Goal: Task Accomplishment & Management: Use online tool/utility

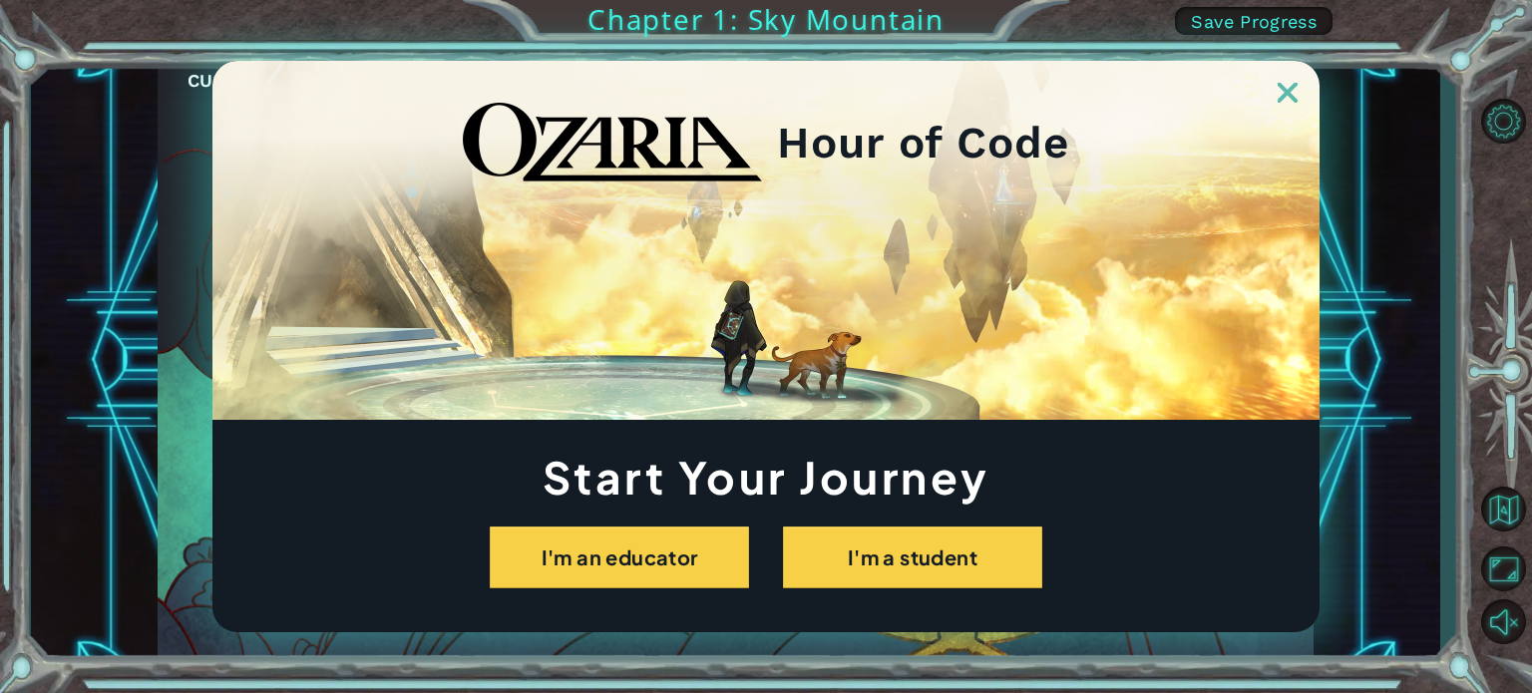
click at [965, 522] on div "Start Your Journey I'm an educator I'm a student" at bounding box center [765, 523] width 1107 height 132
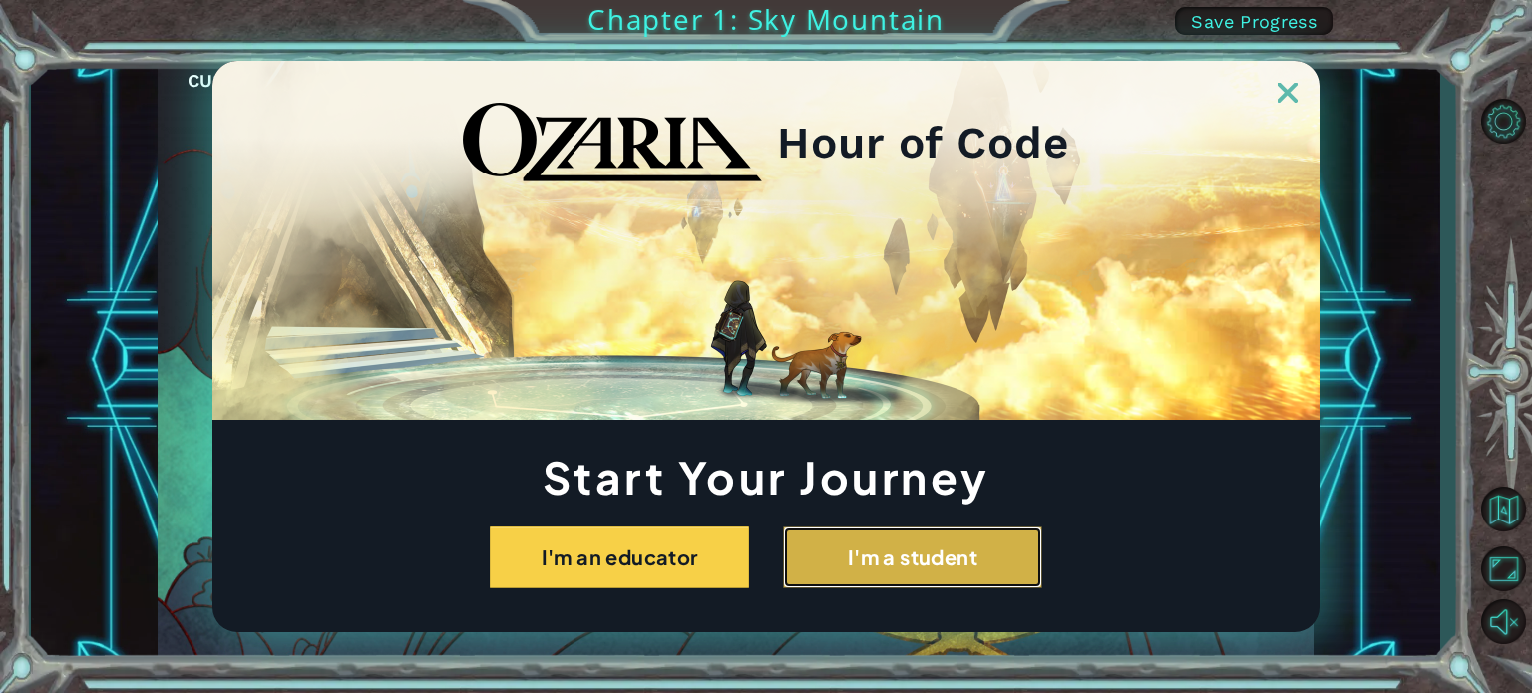
click at [967, 575] on button "I'm a student" at bounding box center [912, 558] width 259 height 62
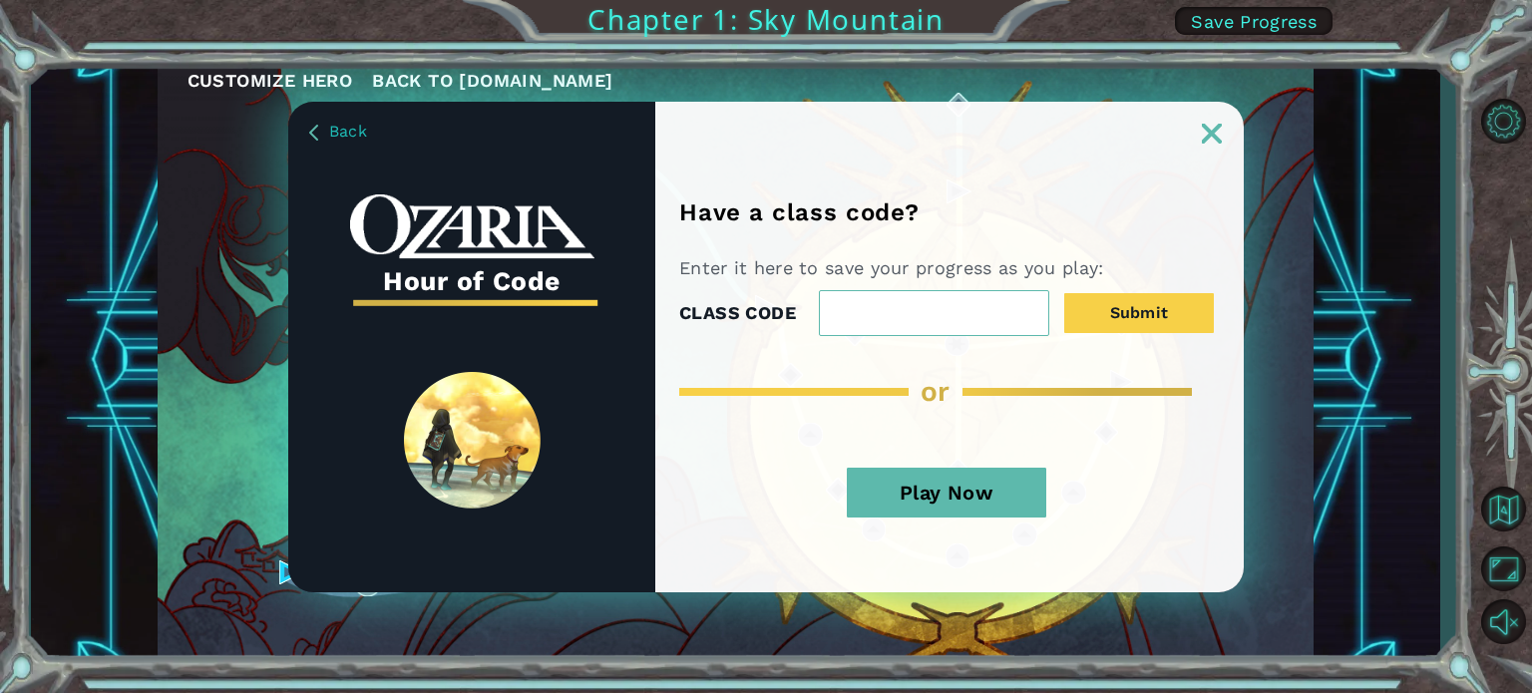
click at [1002, 478] on button "Play Now" at bounding box center [946, 493] width 199 height 50
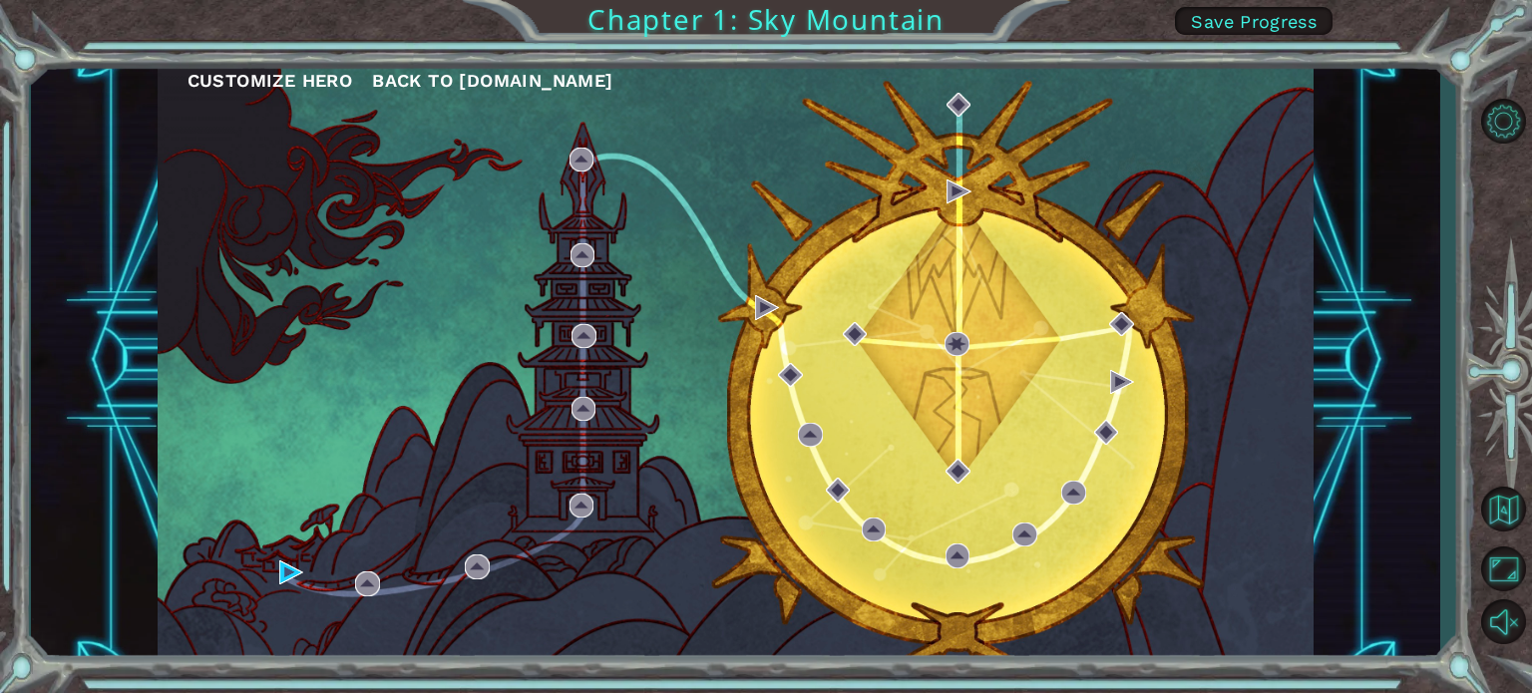
click at [1053, 360] on div "Customize Hero Back to ozaria.com" at bounding box center [736, 361] width 1156 height 610
click at [990, 320] on div "Customize Hero Back to ozaria.com" at bounding box center [736, 361] width 1156 height 610
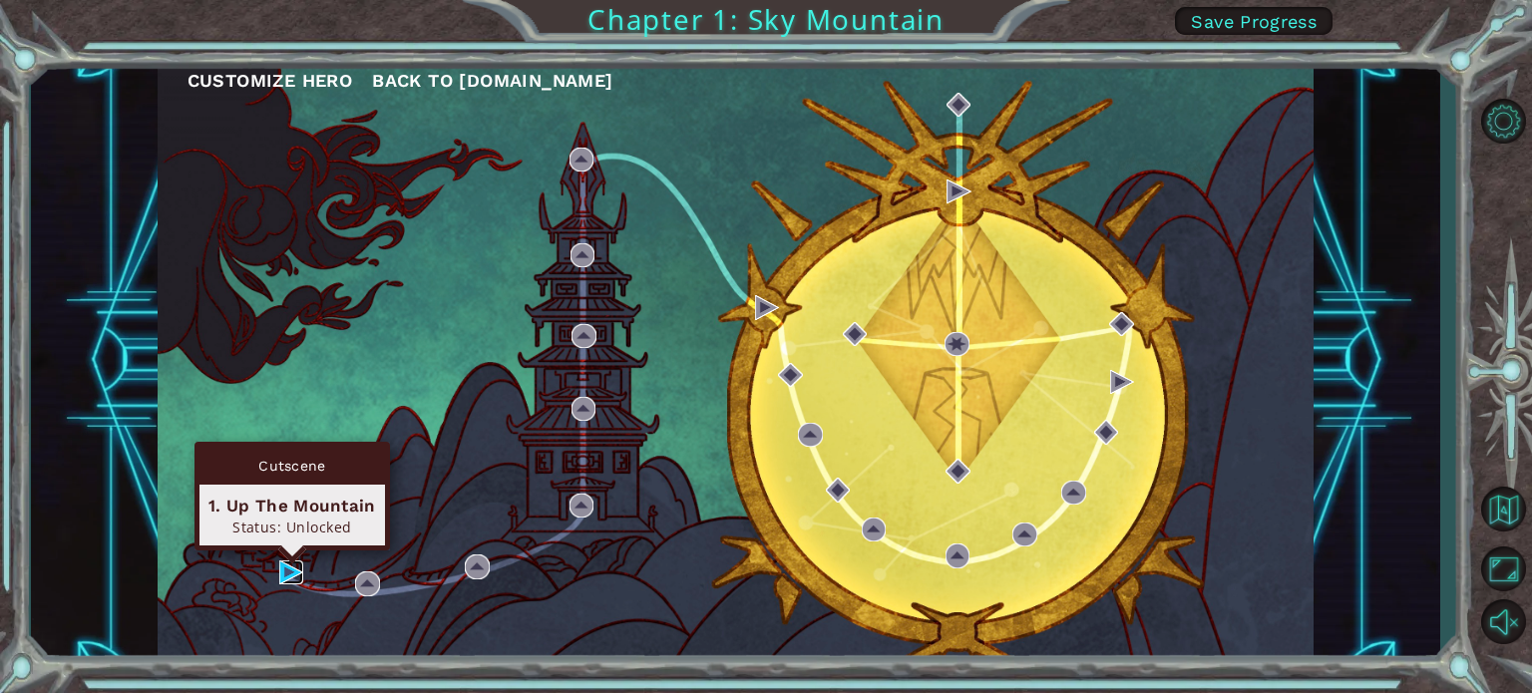
click at [285, 562] on img at bounding box center [291, 572] width 24 height 24
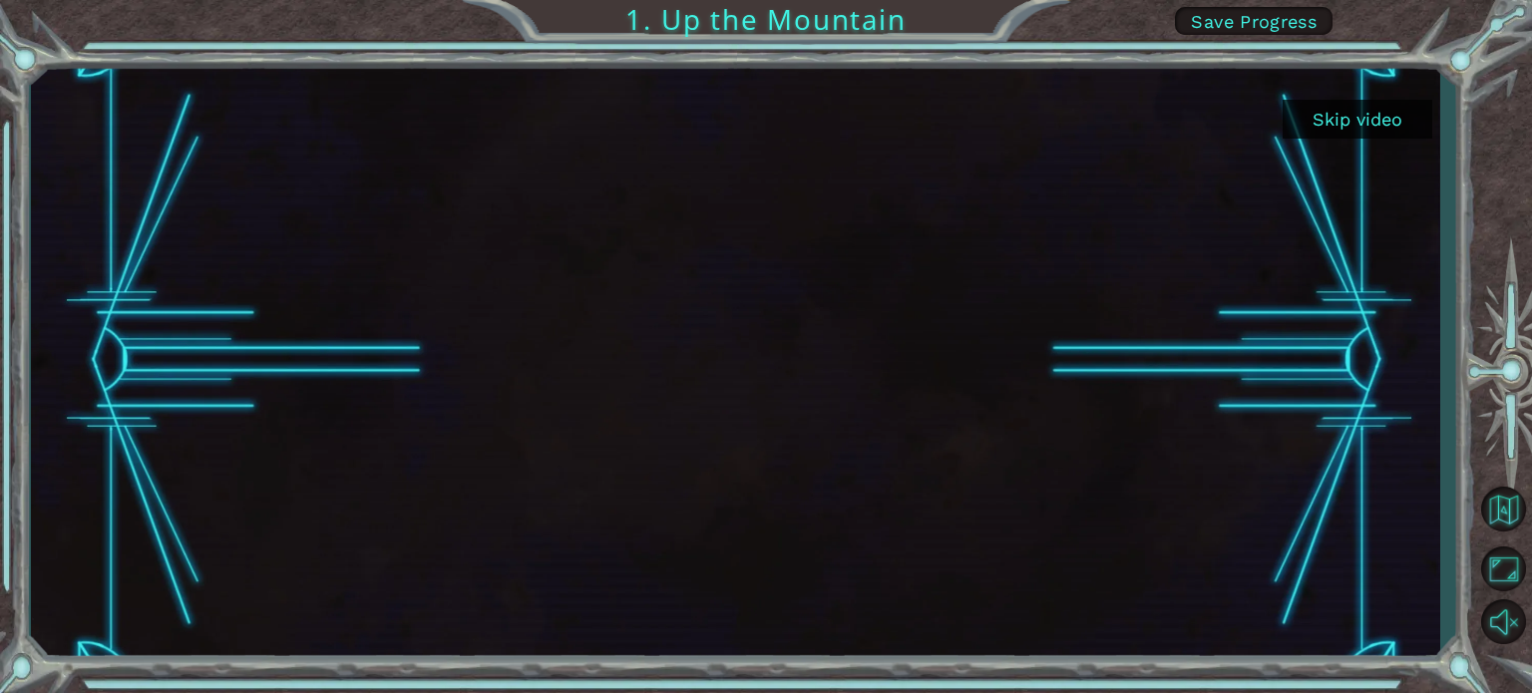
click at [1377, 86] on div at bounding box center [735, 361] width 1409 height 610
click at [1379, 123] on button "Skip video" at bounding box center [1357, 119] width 150 height 39
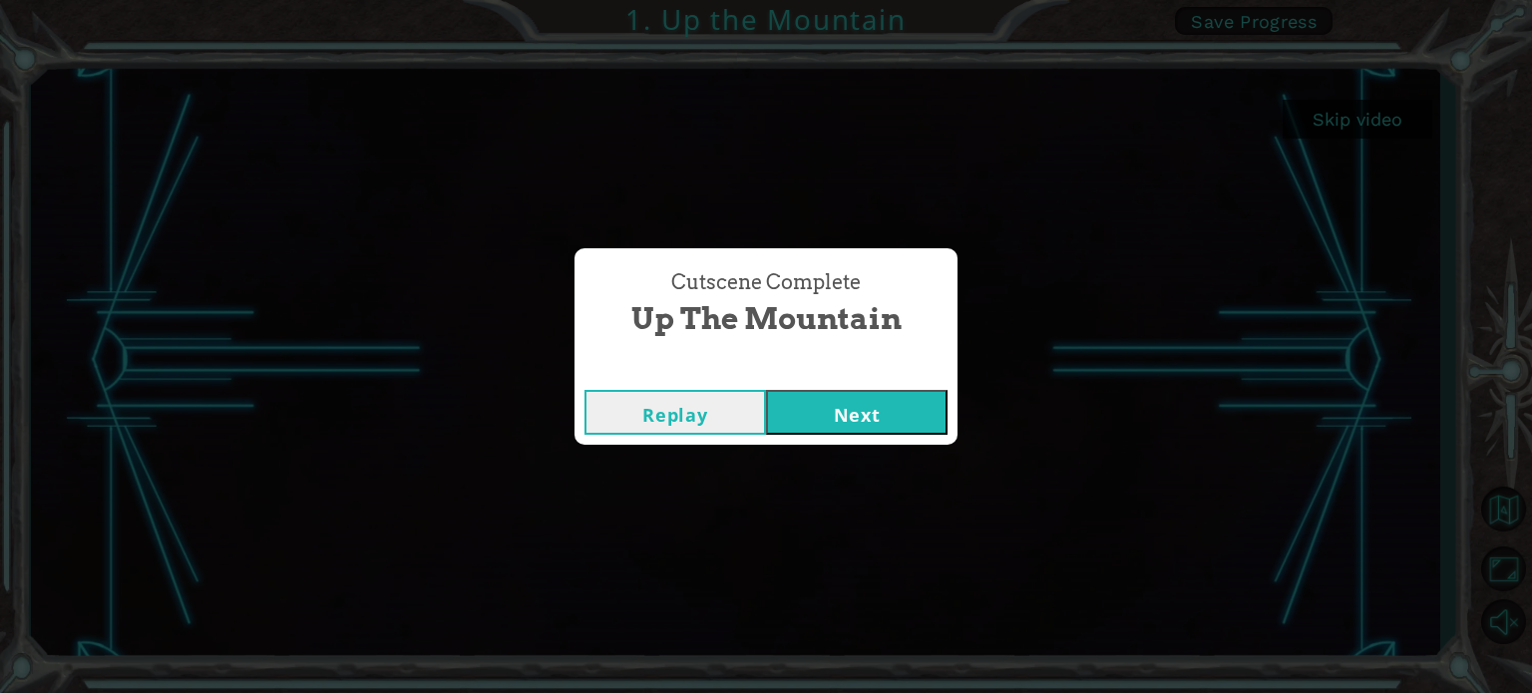
click at [844, 414] on button "Next" at bounding box center [857, 412] width 182 height 45
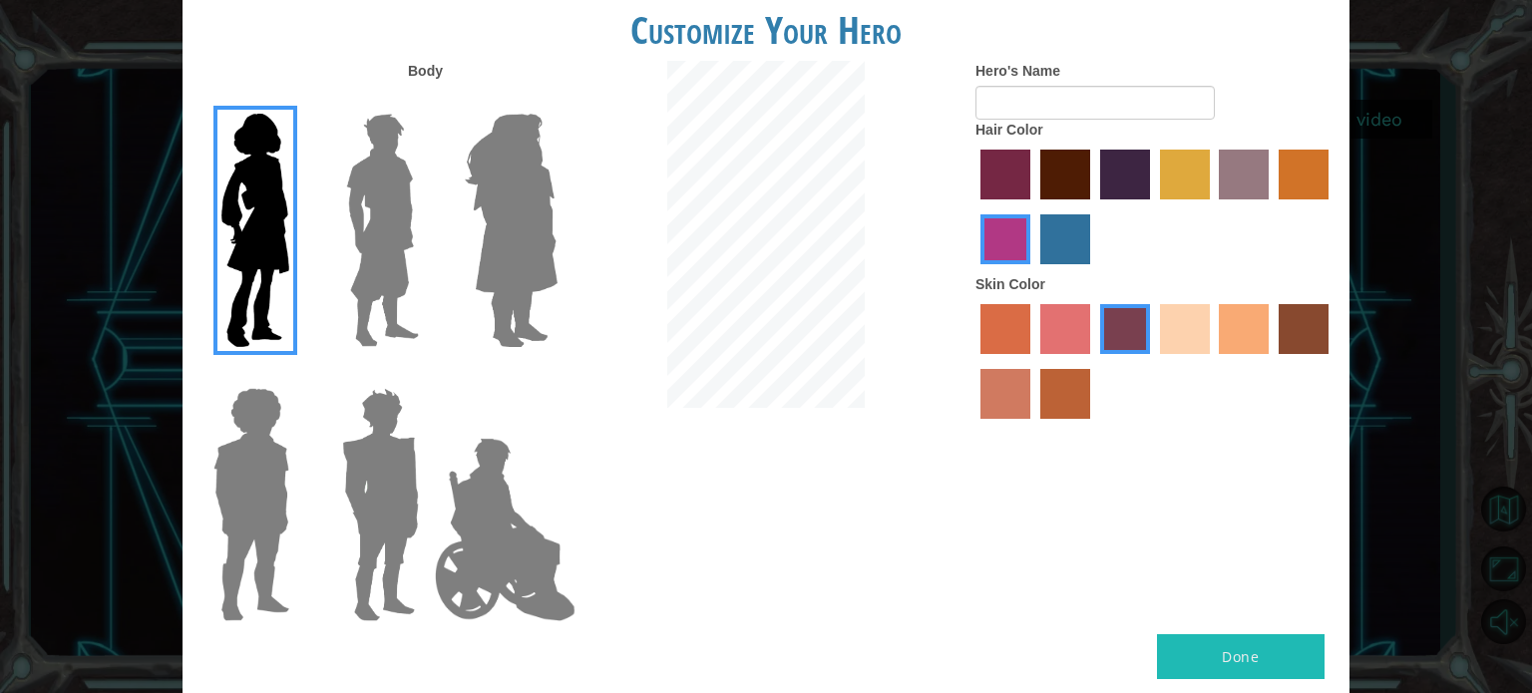
click at [351, 209] on img at bounding box center [382, 230] width 89 height 249
click at [427, 101] on input "Hero Lars" at bounding box center [427, 101] width 0 height 0
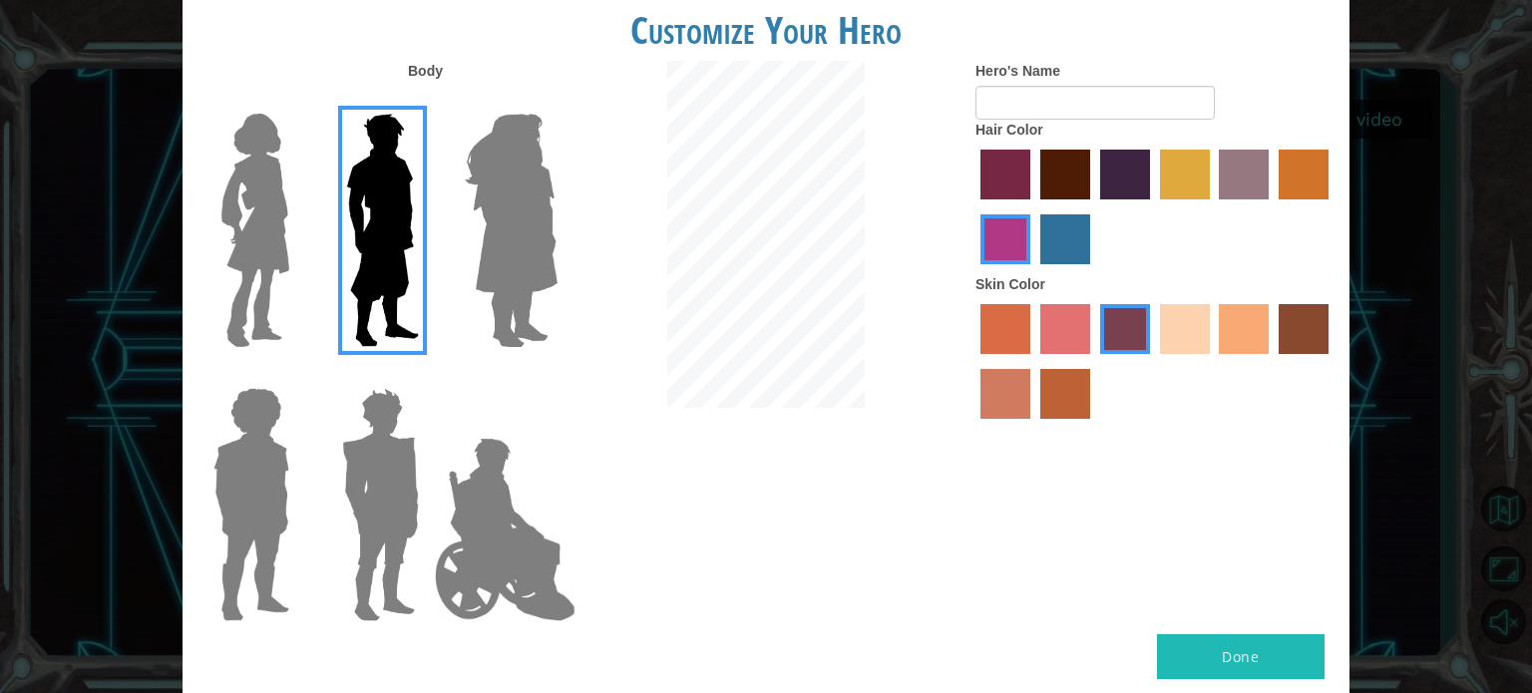
click at [997, 171] on label "paprika hair color" at bounding box center [1005, 175] width 50 height 50
click at [973, 206] on input "paprika hair color" at bounding box center [973, 206] width 0 height 0
click at [1189, 346] on label "sandy beach skin color" at bounding box center [1185, 329] width 50 height 50
click at [1153, 361] on input "sandy beach skin color" at bounding box center [1153, 361] width 0 height 0
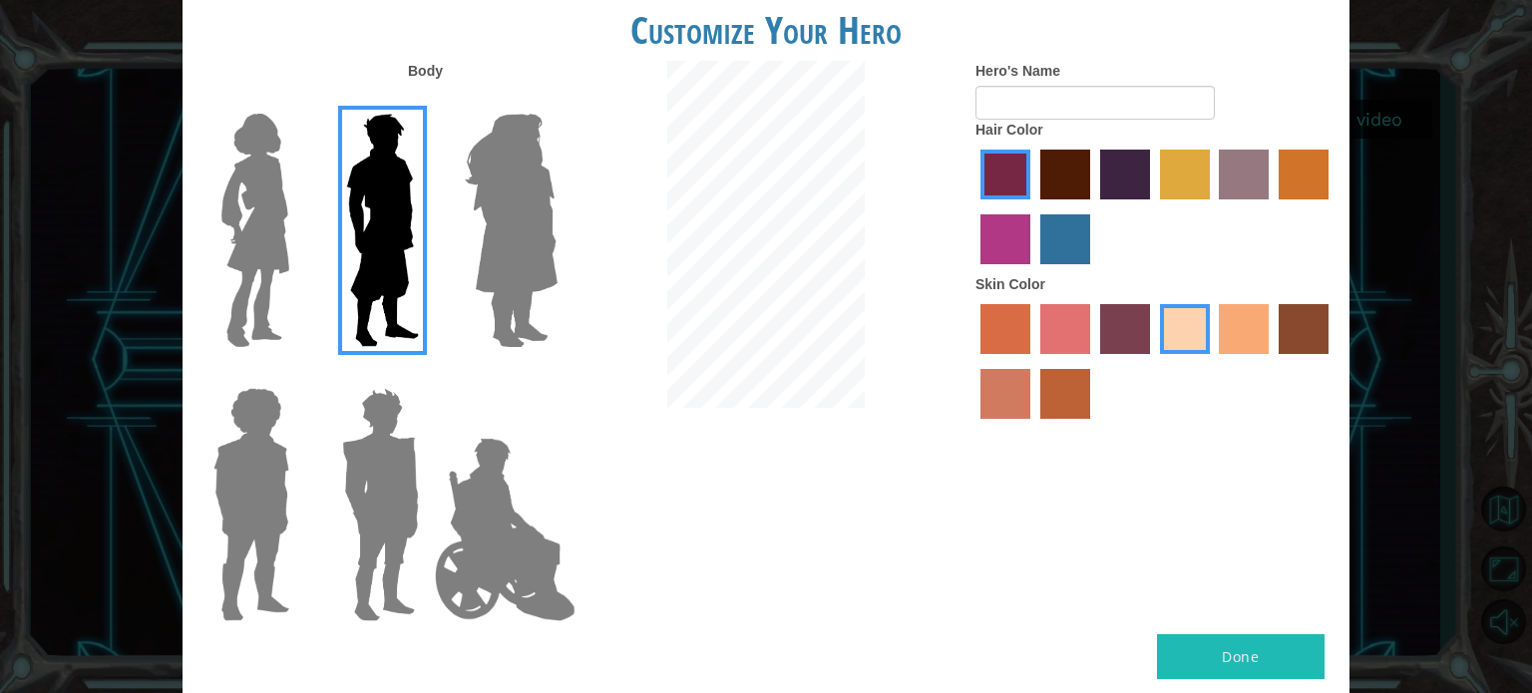
click at [1185, 167] on label "tulip tree hair color" at bounding box center [1185, 175] width 50 height 50
click at [1153, 206] on input "tulip tree hair color" at bounding box center [1153, 206] width 0 height 0
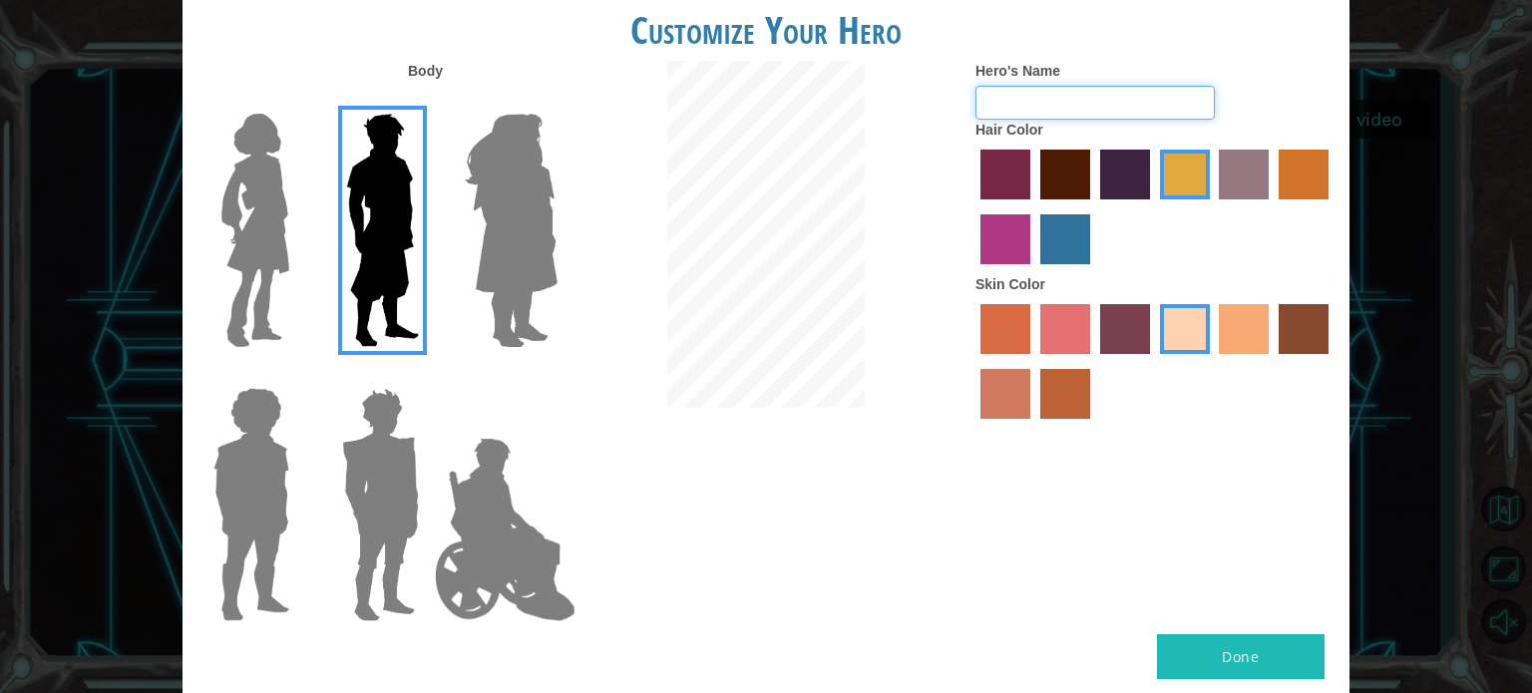
click at [1068, 88] on input "Hero's Name" at bounding box center [1094, 103] width 239 height 34
type input "chimso\"
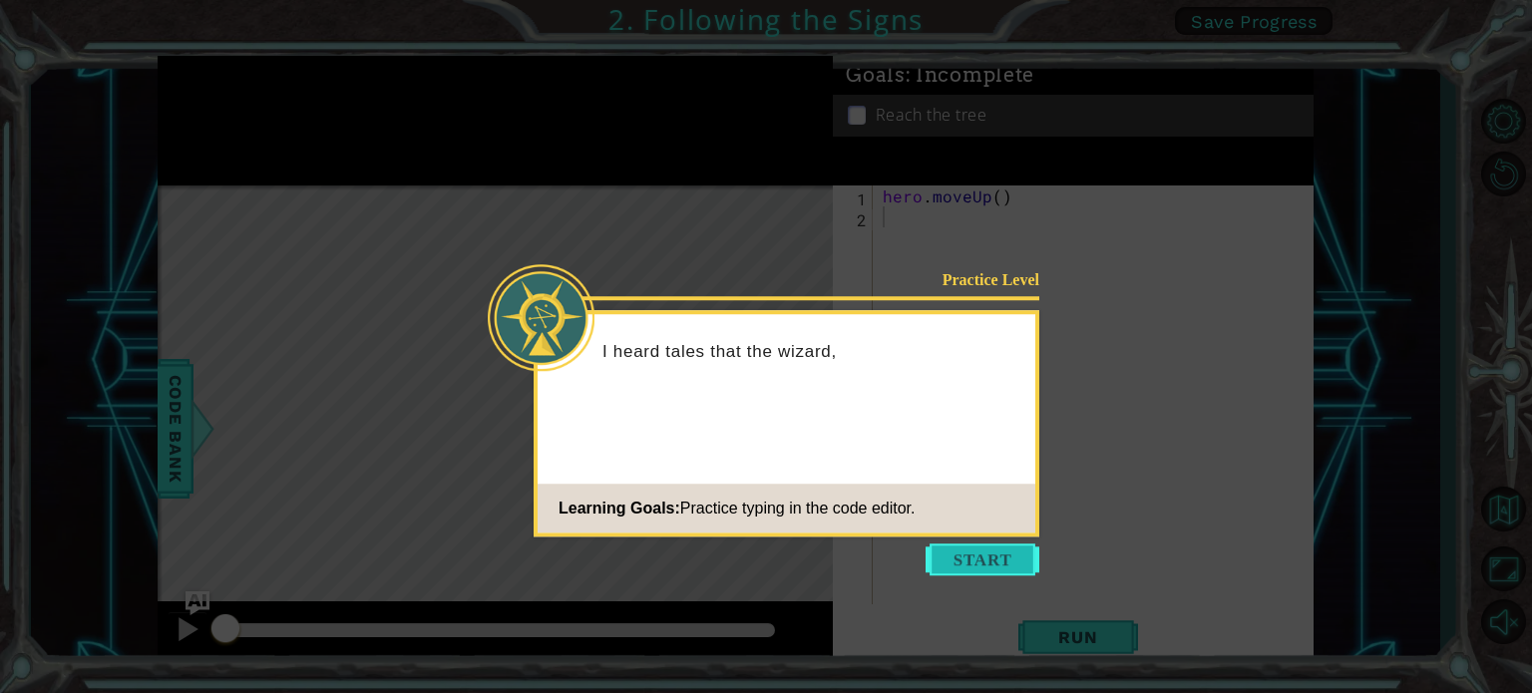
click at [1001, 562] on button "Start" at bounding box center [982, 560] width 114 height 32
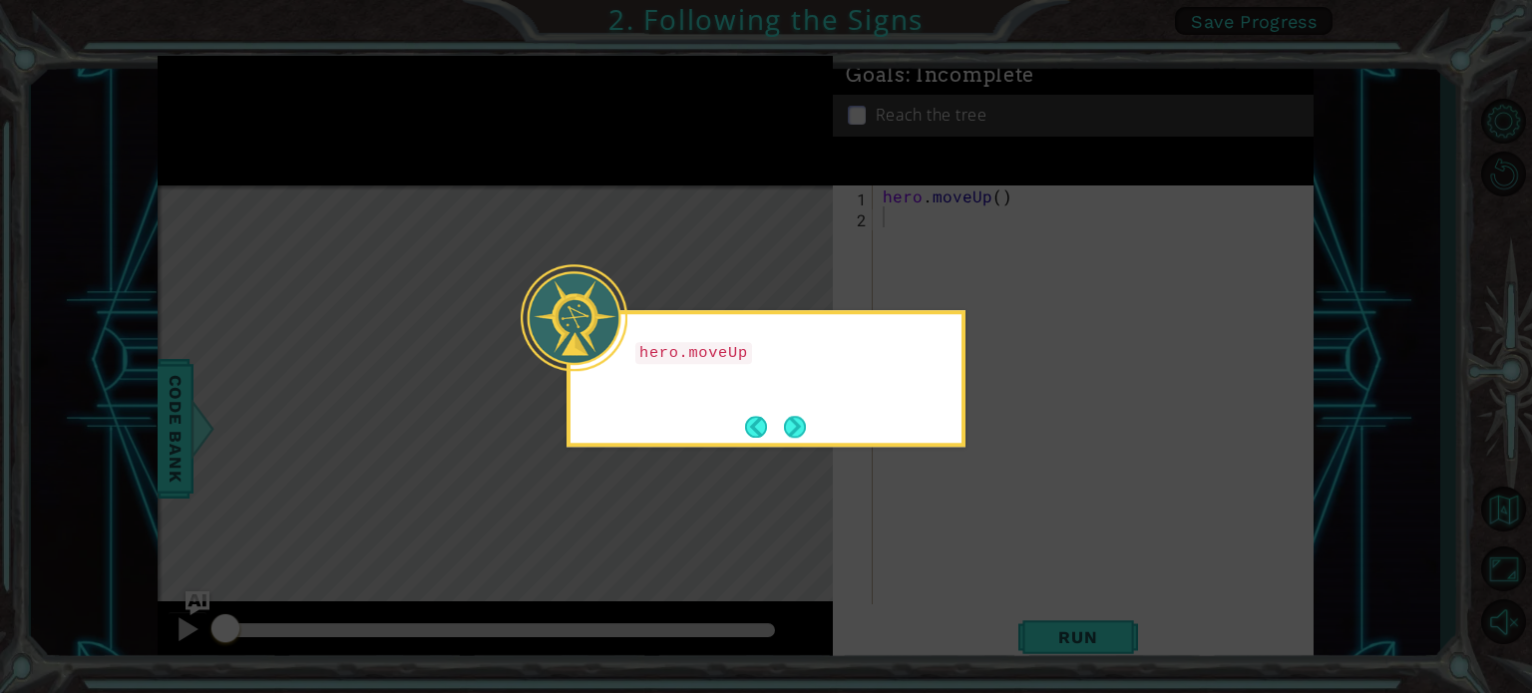
click at [929, 435] on div "hero.moveUp" at bounding box center [765, 378] width 399 height 137
click at [800, 416] on button "Next" at bounding box center [795, 427] width 26 height 26
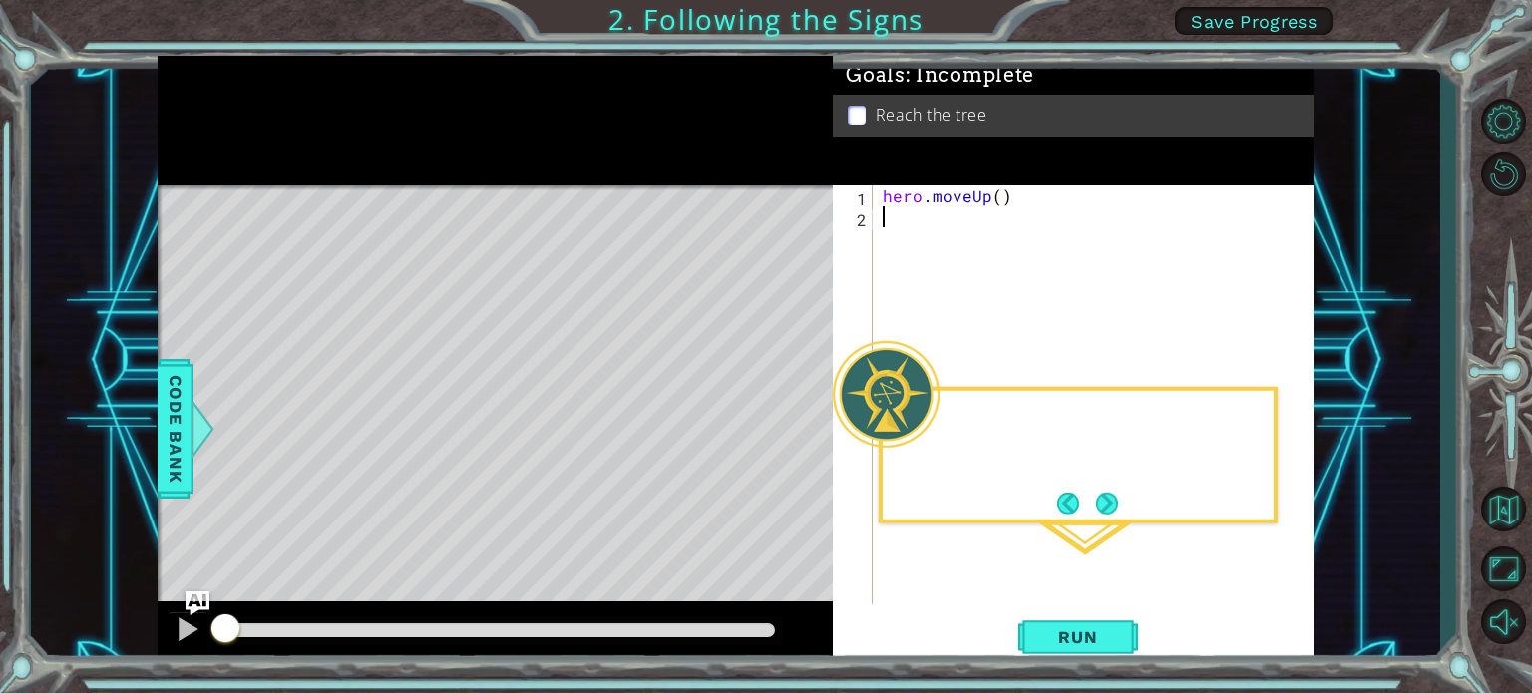
click at [800, 416] on div "Level Map" at bounding box center [618, 478] width 921 height 587
click at [952, 391] on header at bounding box center [1078, 395] width 391 height 8
click at [1097, 493] on button "Next" at bounding box center [1107, 503] width 22 height 22
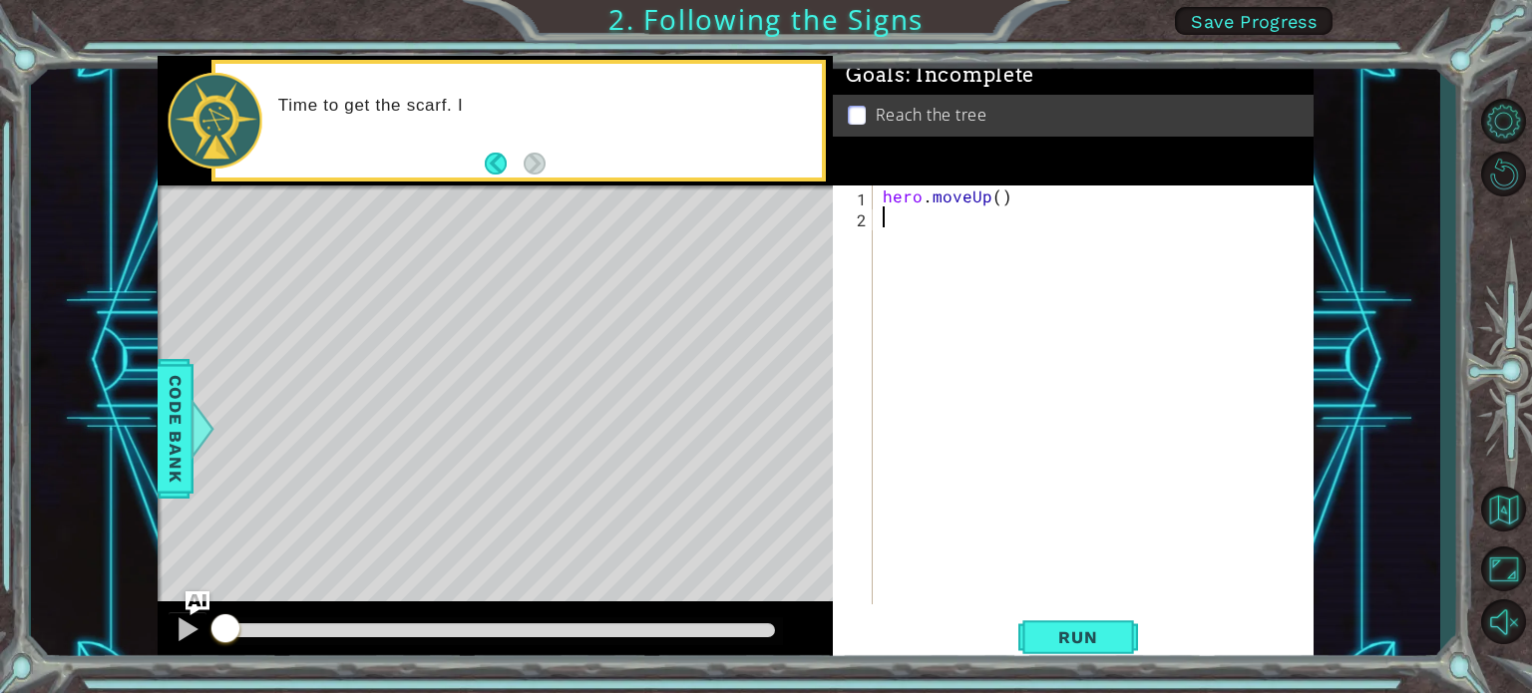
click at [981, 225] on div "hero . moveUp ( )" at bounding box center [1099, 415] width 440 height 461
click at [996, 182] on div "Goals : Incomplete Reach the tree" at bounding box center [1073, 121] width 481 height 130
type textarea "hero.moveUp()"
click at [1005, 195] on div "hero . moveUp ( )" at bounding box center [1099, 415] width 440 height 461
click at [999, 195] on div "hero . moveUp ( )" at bounding box center [1099, 415] width 440 height 461
